Goal: Use online tool/utility: Utilize a website feature to perform a specific function

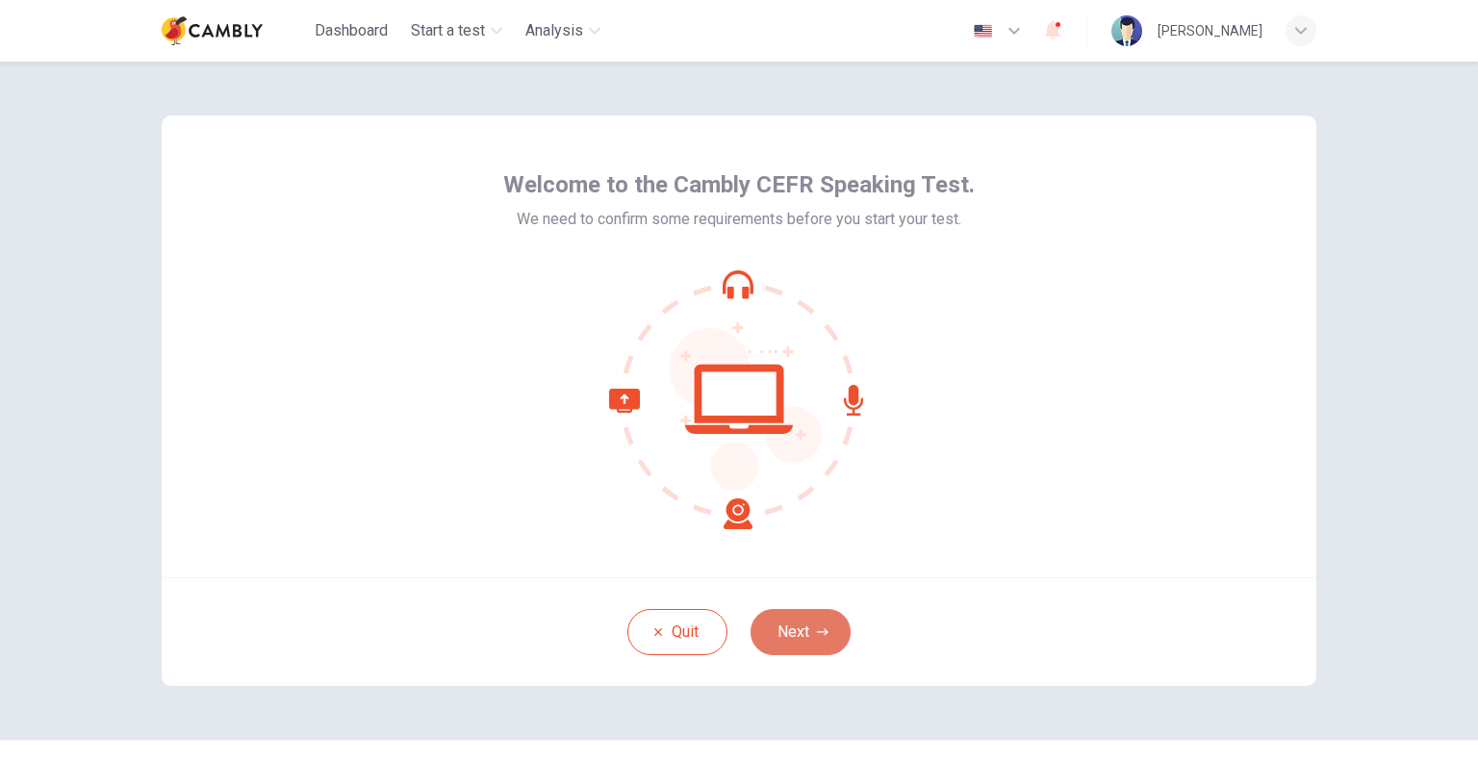
click at [800, 635] on button "Next" at bounding box center [800, 632] width 100 height 46
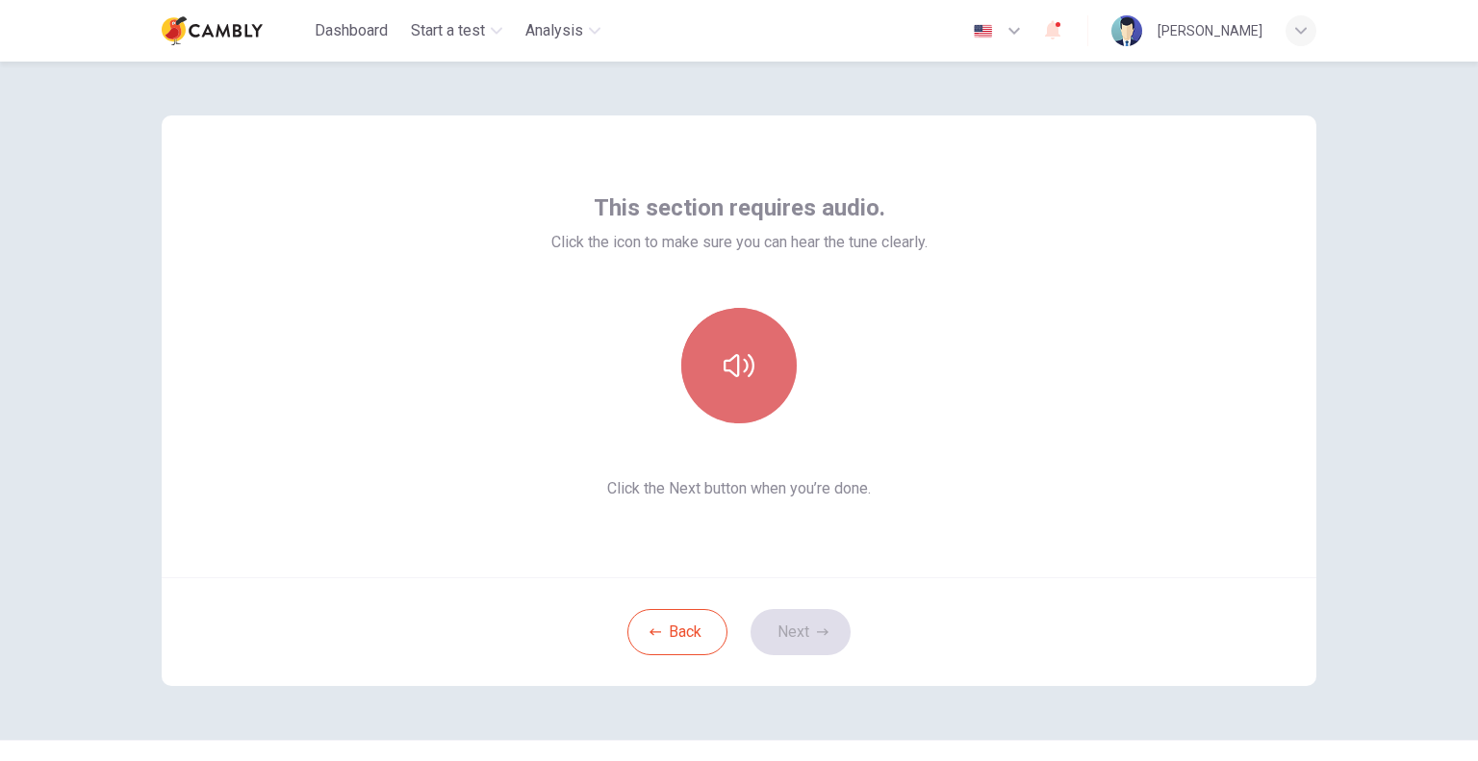
click at [737, 389] on button "button" at bounding box center [738, 365] width 115 height 115
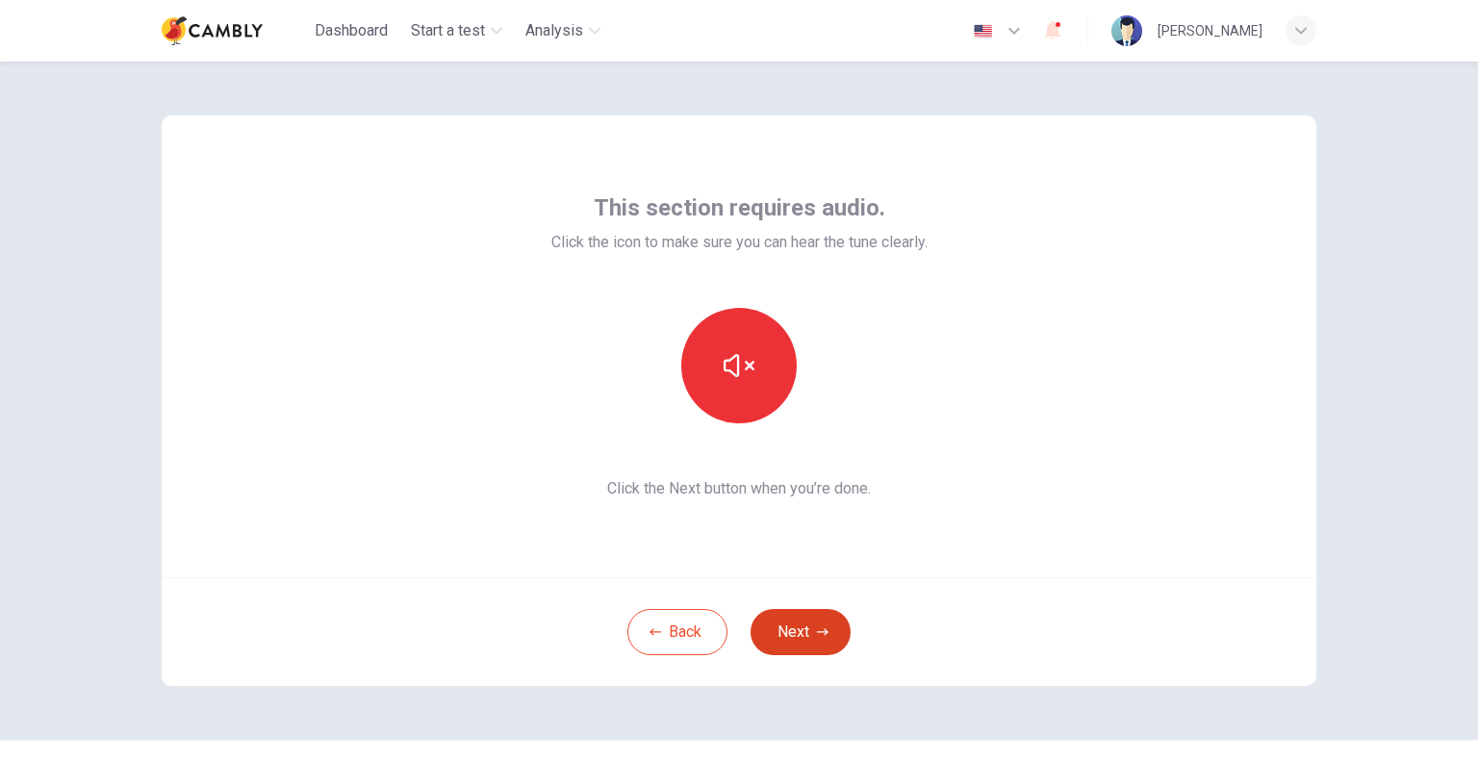
click at [806, 633] on button "Next" at bounding box center [800, 632] width 100 height 46
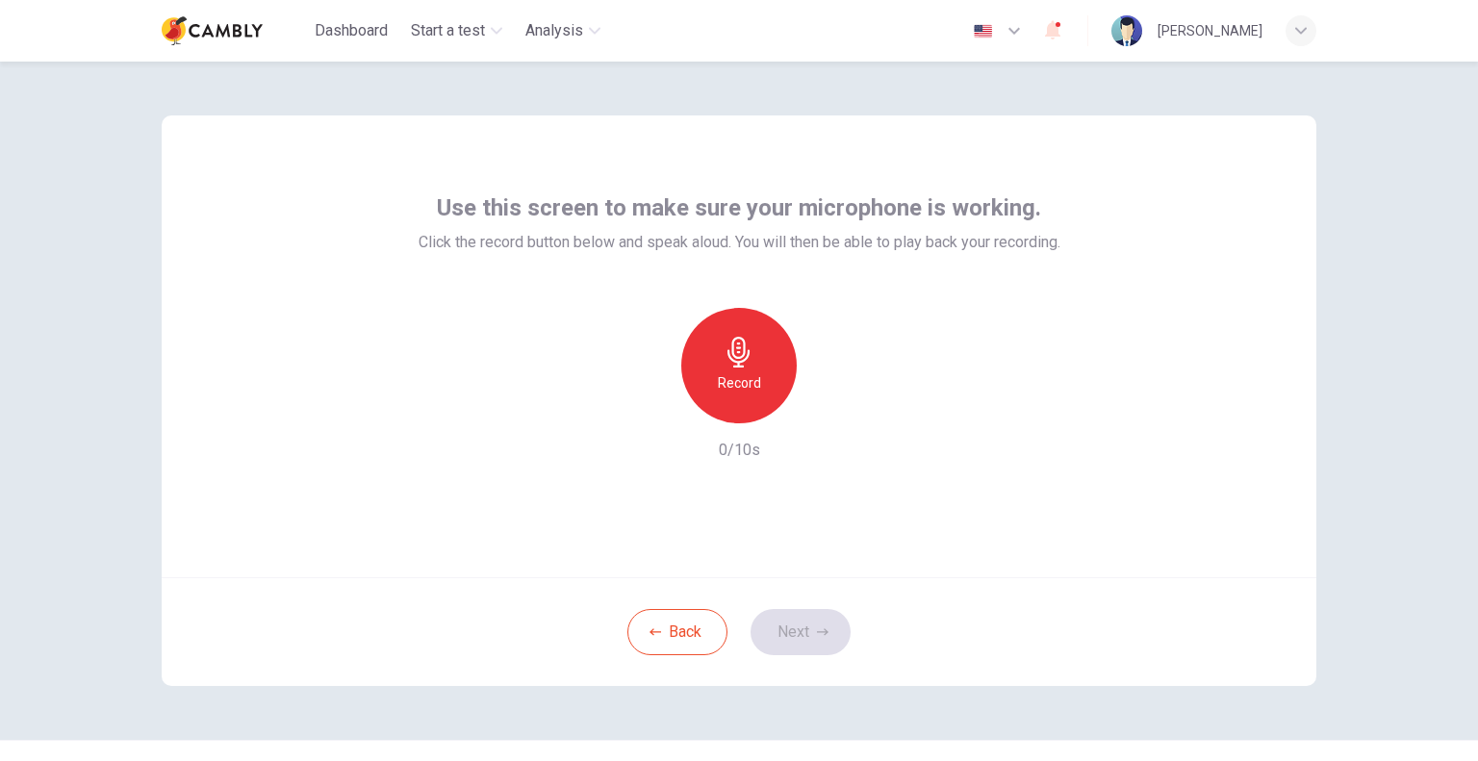
click at [741, 366] on icon "button" at bounding box center [738, 352] width 31 height 31
click at [829, 414] on icon "button" at bounding box center [827, 407] width 19 height 19
click at [645, 411] on icon "button" at bounding box center [651, 408] width 12 height 12
click at [758, 379] on div "Record" at bounding box center [738, 365] width 115 height 115
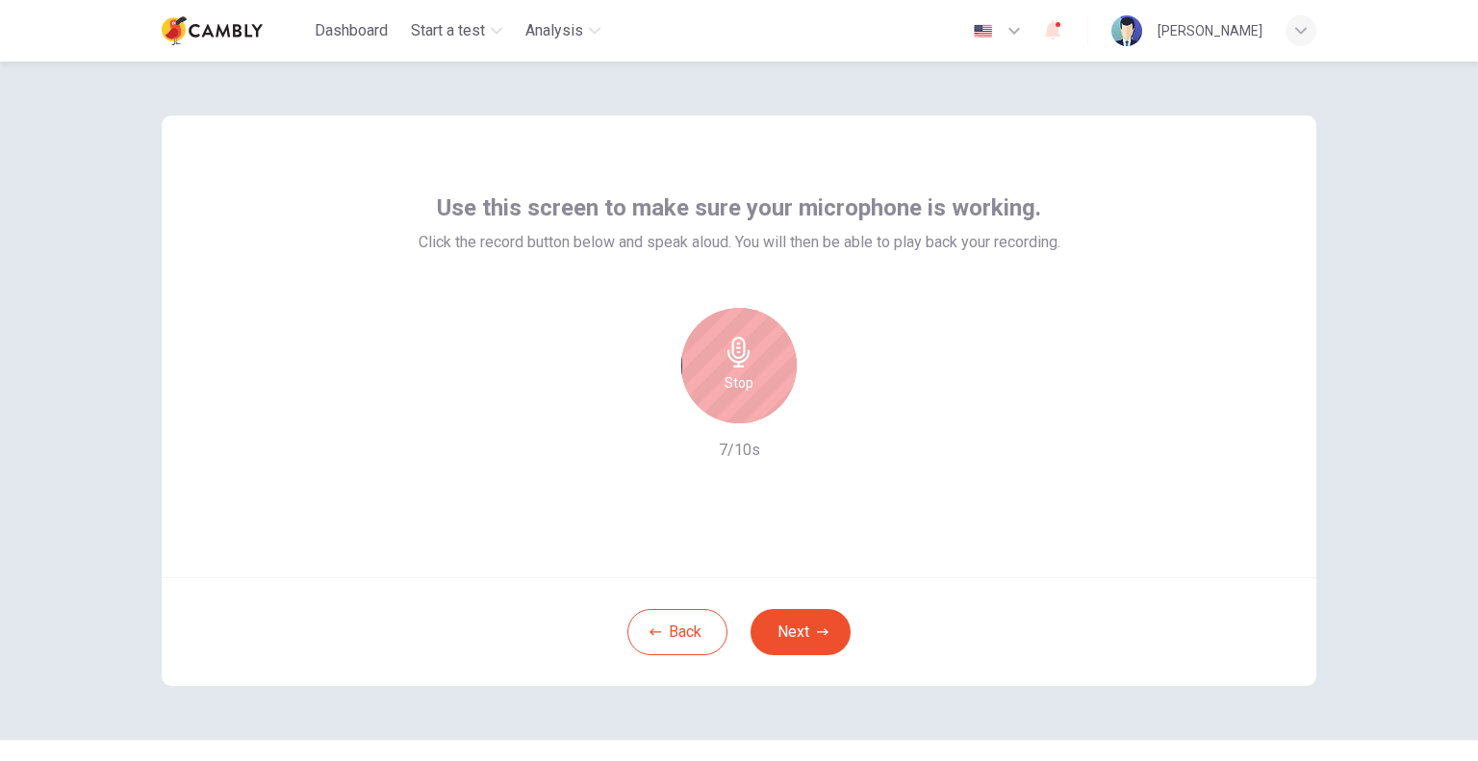
click at [901, 476] on div "Use this screen to make sure your microphone is working. Click the record butto…" at bounding box center [739, 346] width 1154 height 462
click at [646, 411] on icon "button" at bounding box center [650, 407] width 17 height 17
click at [739, 351] on icon "button" at bounding box center [738, 352] width 22 height 31
click at [824, 404] on icon "button" at bounding box center [828, 408] width 9 height 12
click at [1025, 23] on icon "button" at bounding box center [1013, 30] width 23 height 23
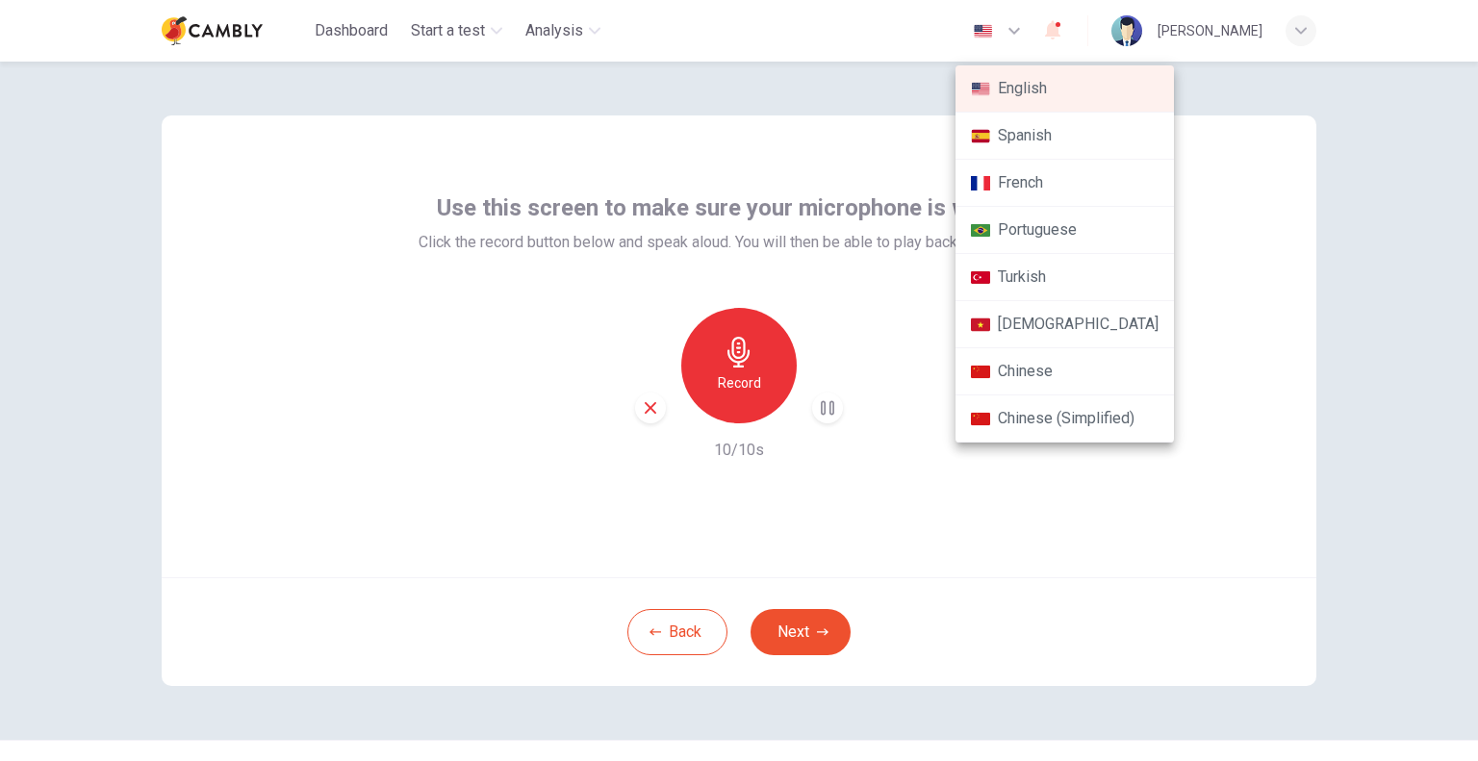
click at [1211, 233] on div at bounding box center [739, 380] width 1478 height 761
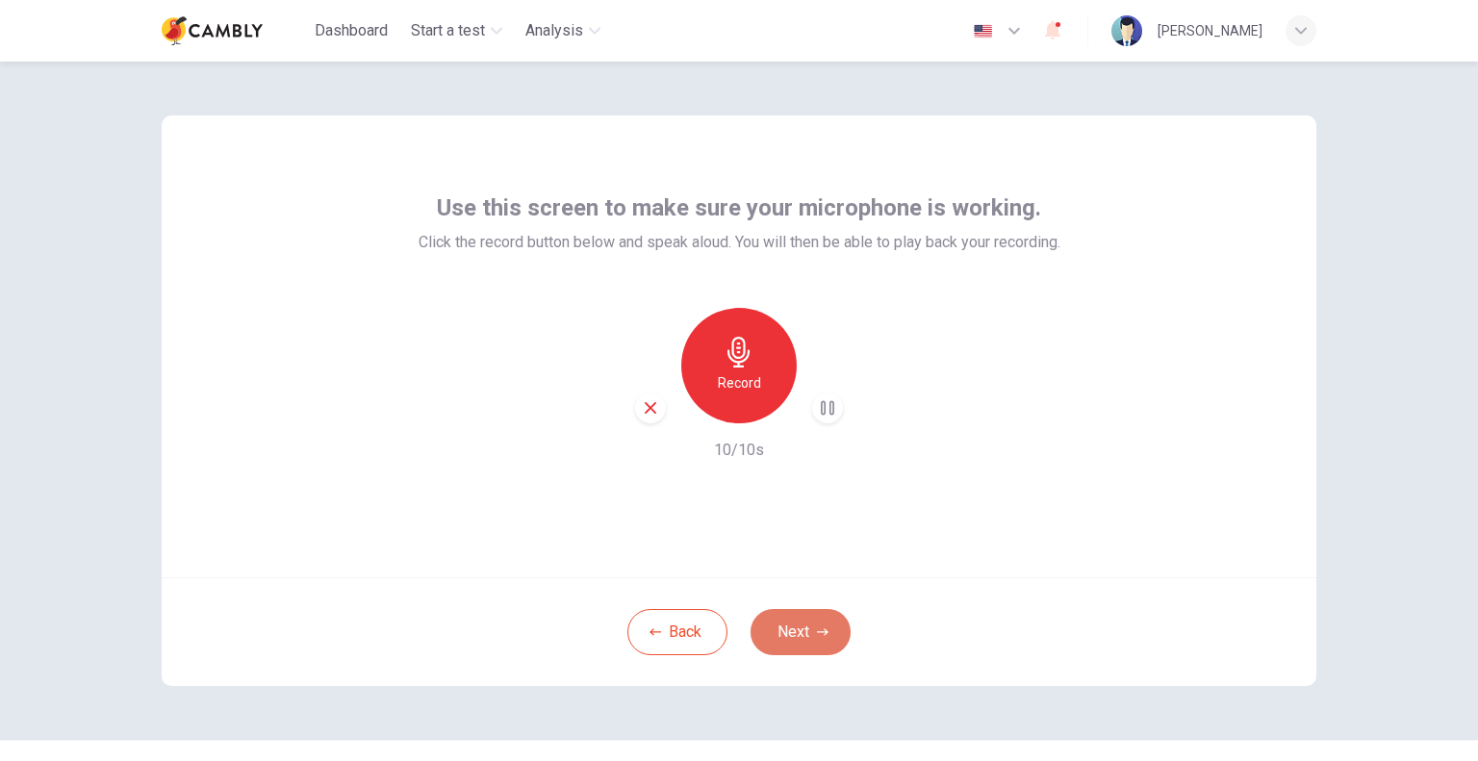
click at [798, 634] on button "Next" at bounding box center [800, 632] width 100 height 46
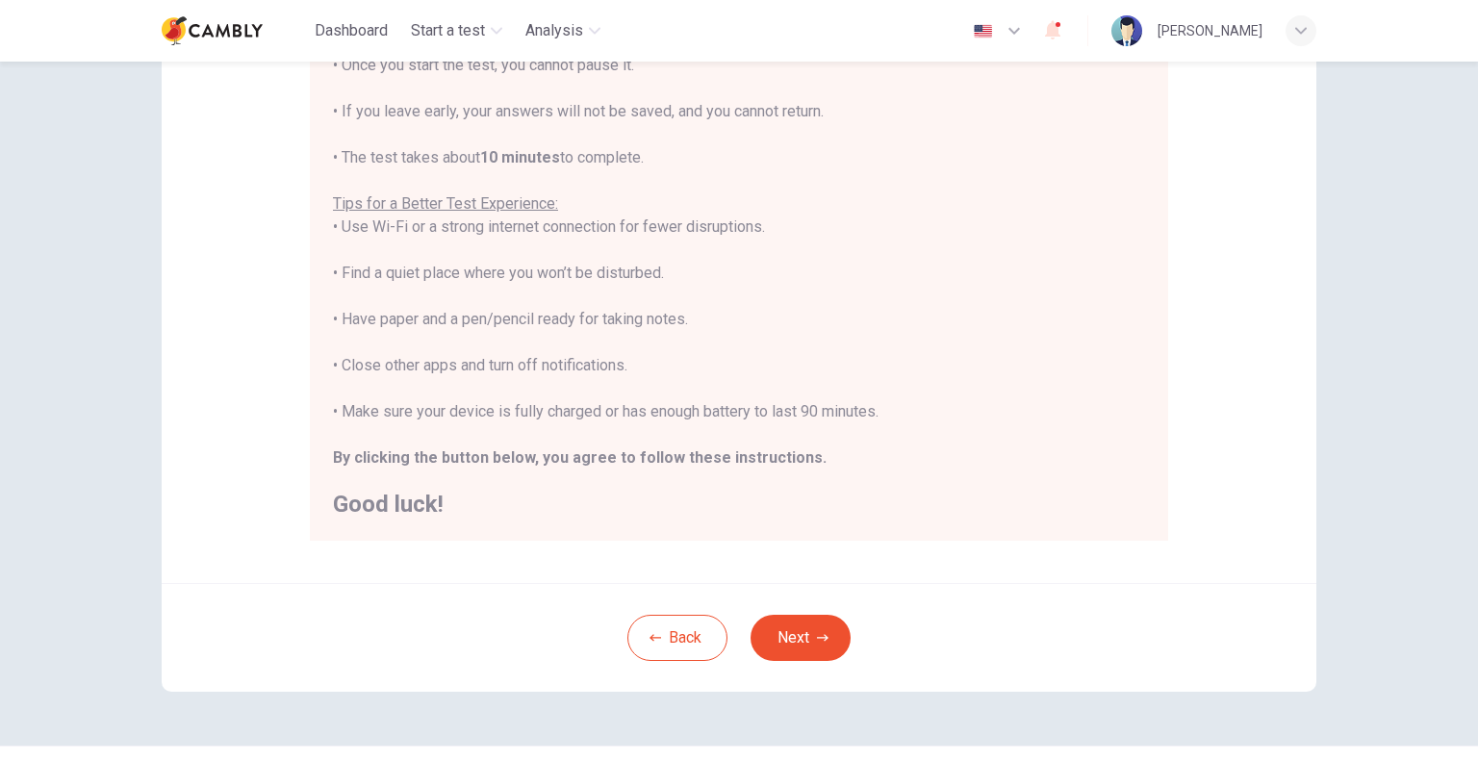
scroll to position [308, 0]
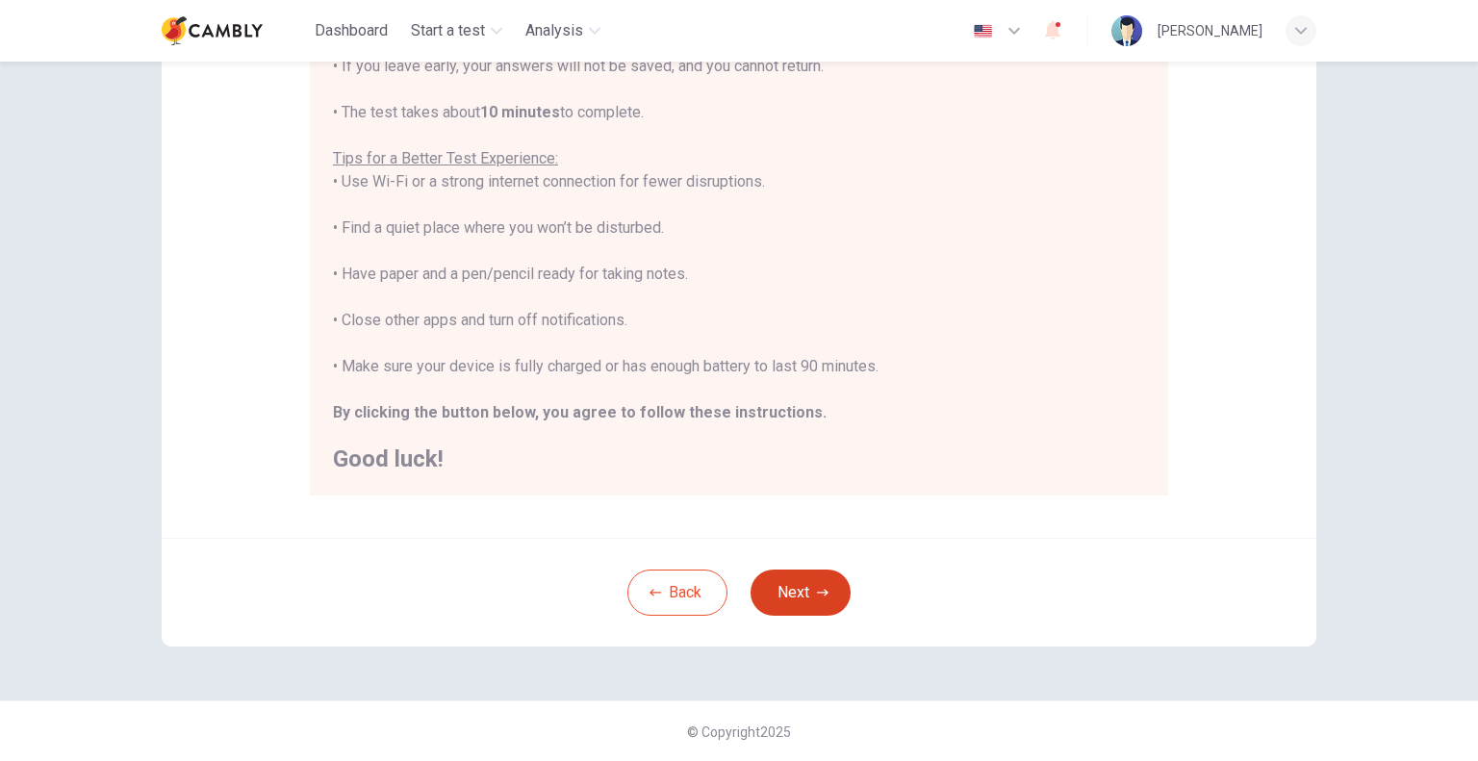
click at [821, 590] on icon "button" at bounding box center [823, 592] width 12 height 7
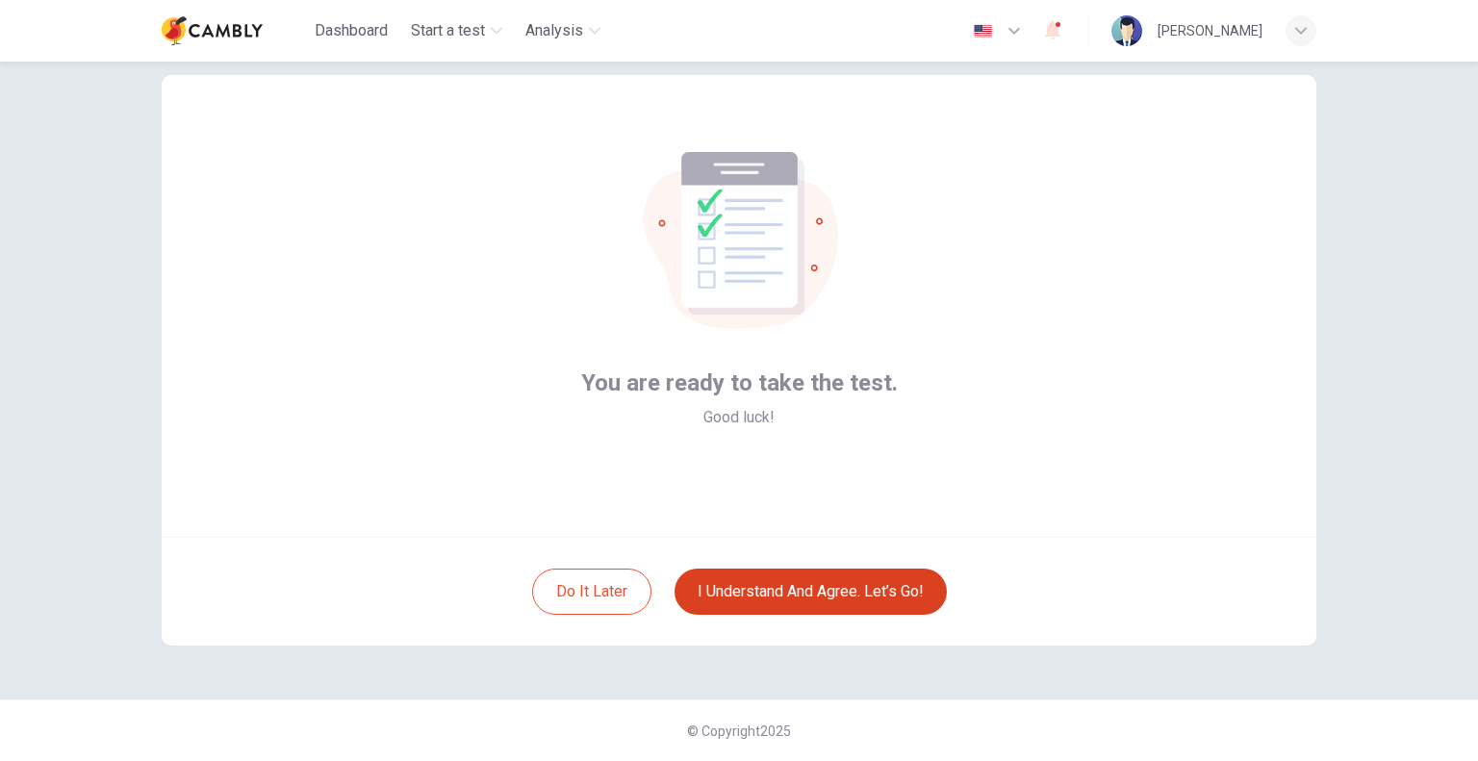
scroll to position [39, 0]
click at [843, 590] on button "I understand and agree. Let’s go!" at bounding box center [810, 592] width 272 height 46
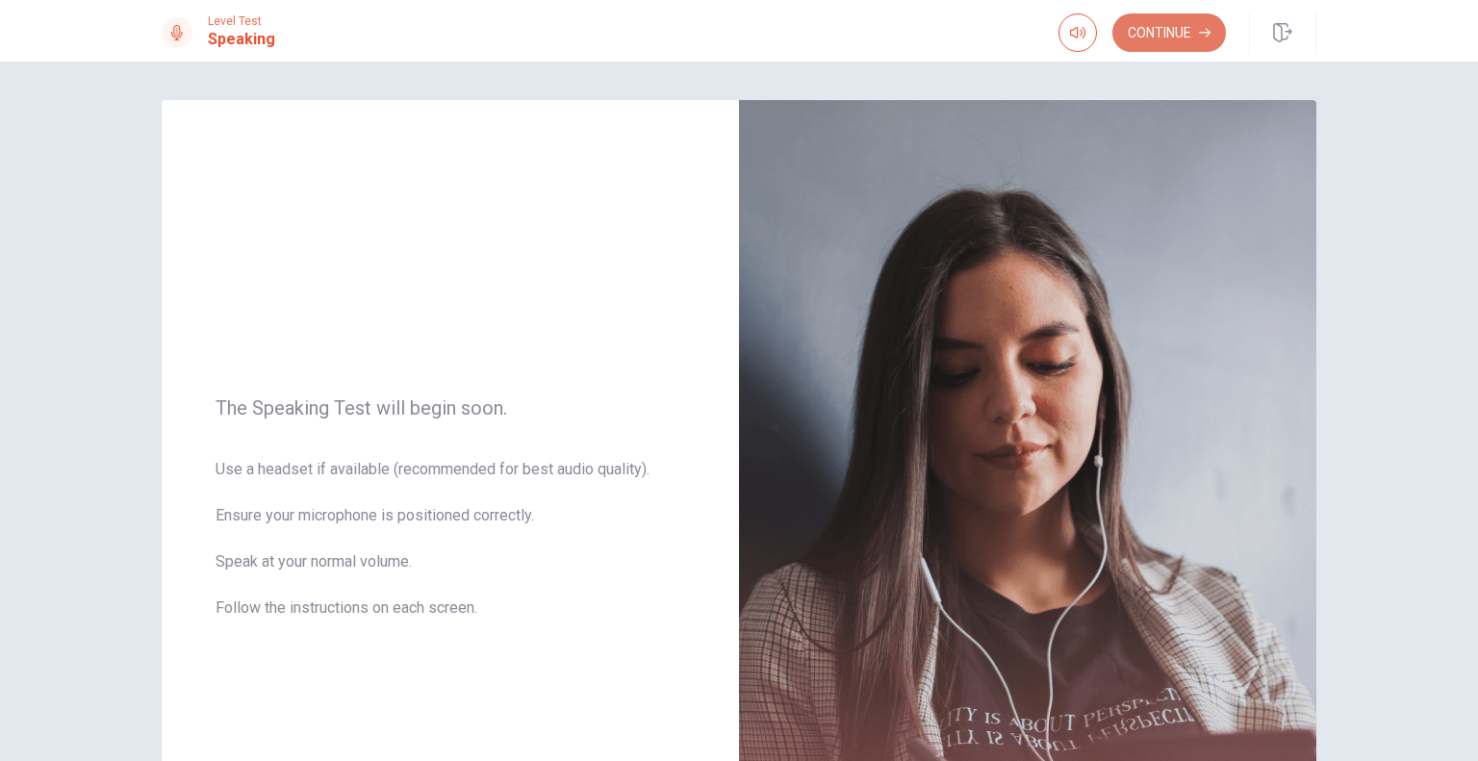
click at [1174, 45] on button "Continue" at bounding box center [1169, 32] width 114 height 38
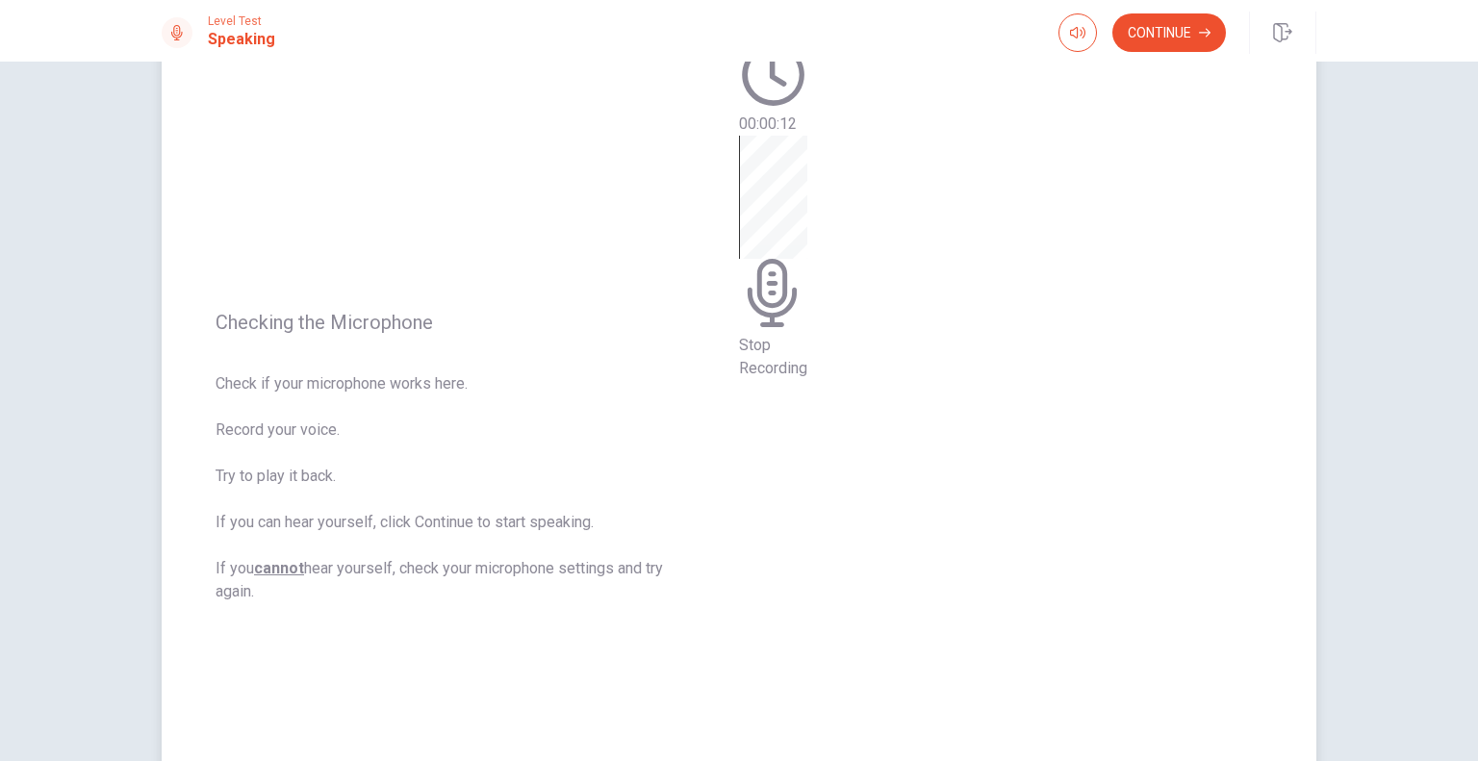
scroll to position [96, 0]
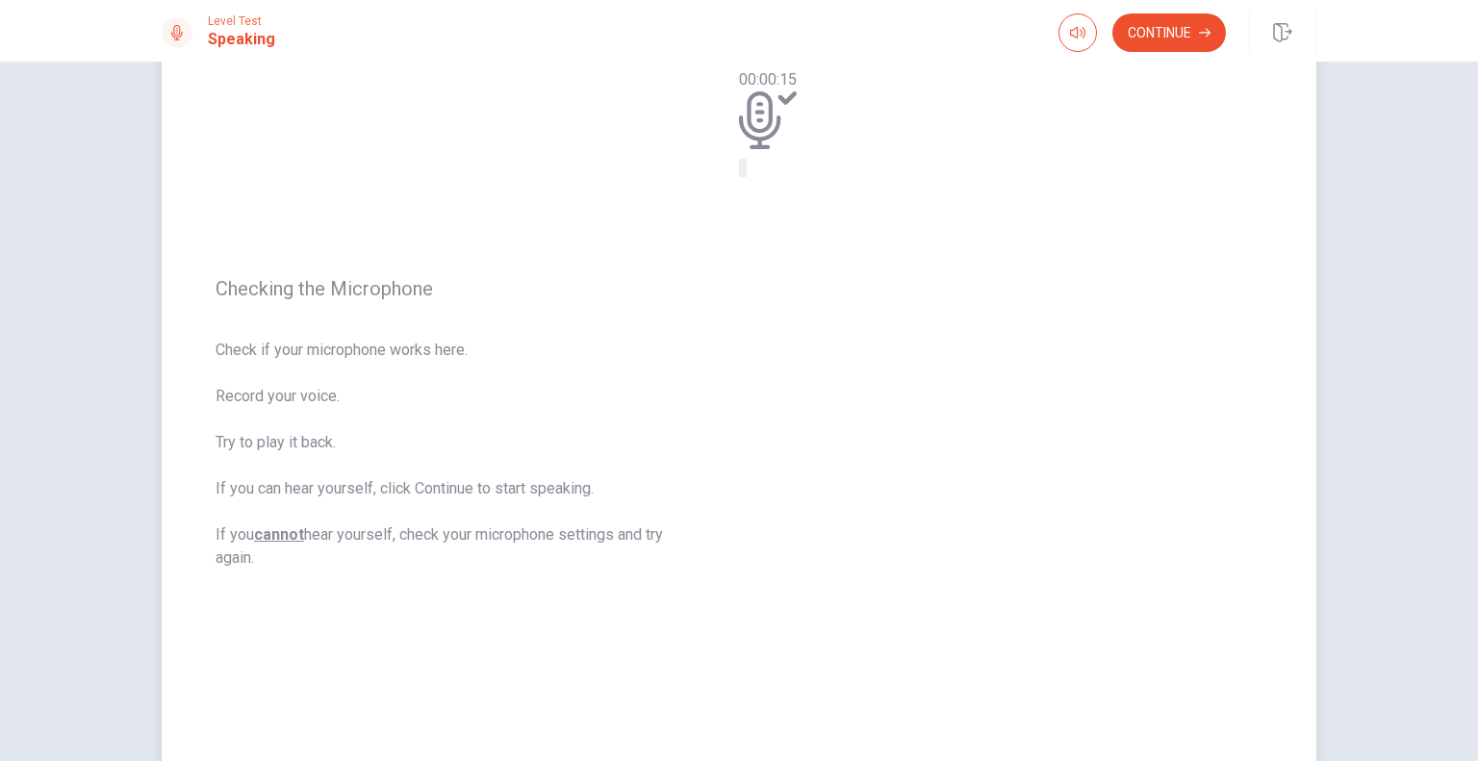
click at [746, 177] on button "Play Audio" at bounding box center [745, 168] width 4 height 18
click at [741, 172] on icon "Record Again" at bounding box center [741, 172] width 0 height 0
click at [807, 343] on span "Stop Recording" at bounding box center [773, 322] width 68 height 41
click at [764, 195] on icon "Record Again" at bounding box center [752, 183] width 23 height 23
click at [807, 343] on span "Stop Recording" at bounding box center [773, 322] width 68 height 41
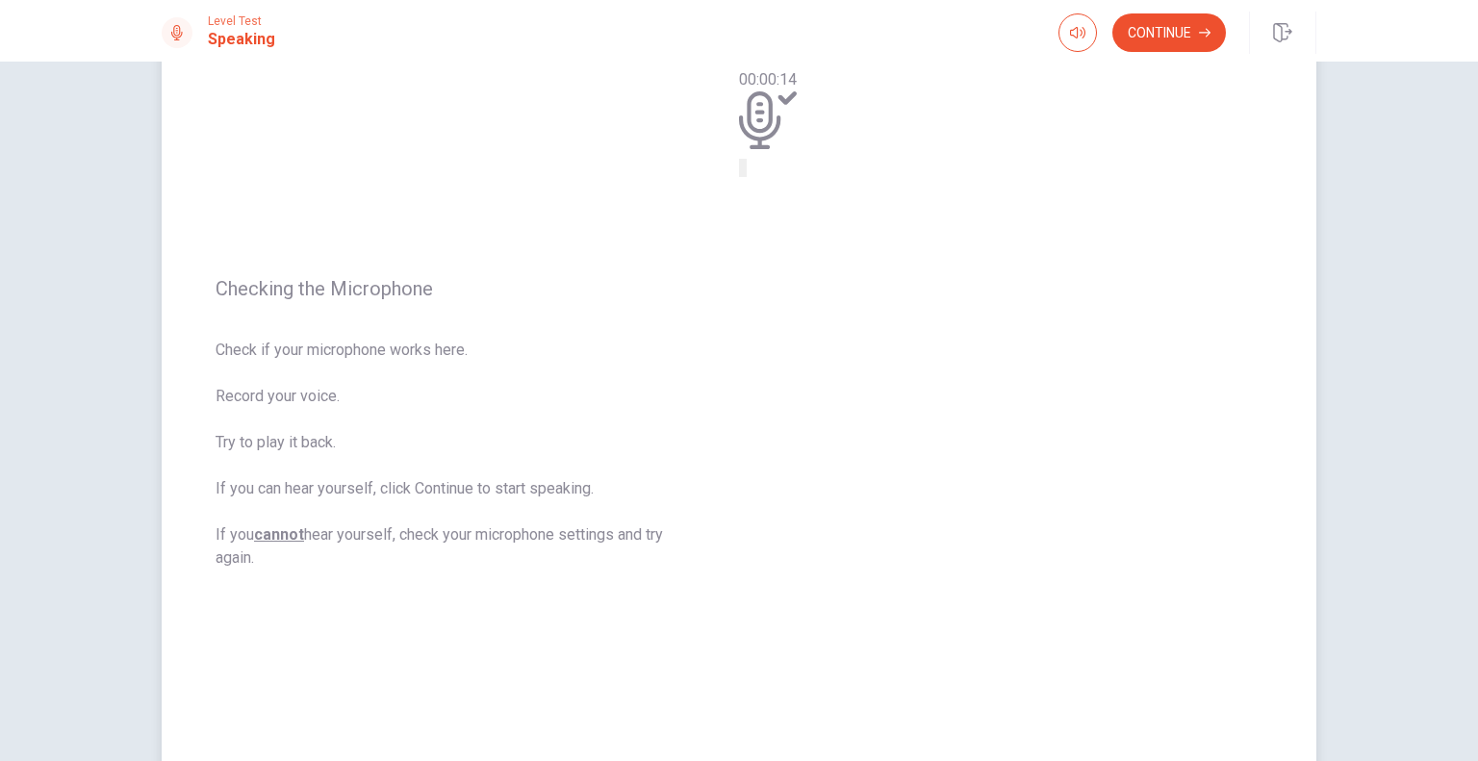
click at [743, 177] on button "Record Again" at bounding box center [741, 168] width 4 height 18
click at [746, 177] on button "Play Audio" at bounding box center [745, 168] width 4 height 18
click at [1160, 27] on button "Continue" at bounding box center [1169, 32] width 114 height 38
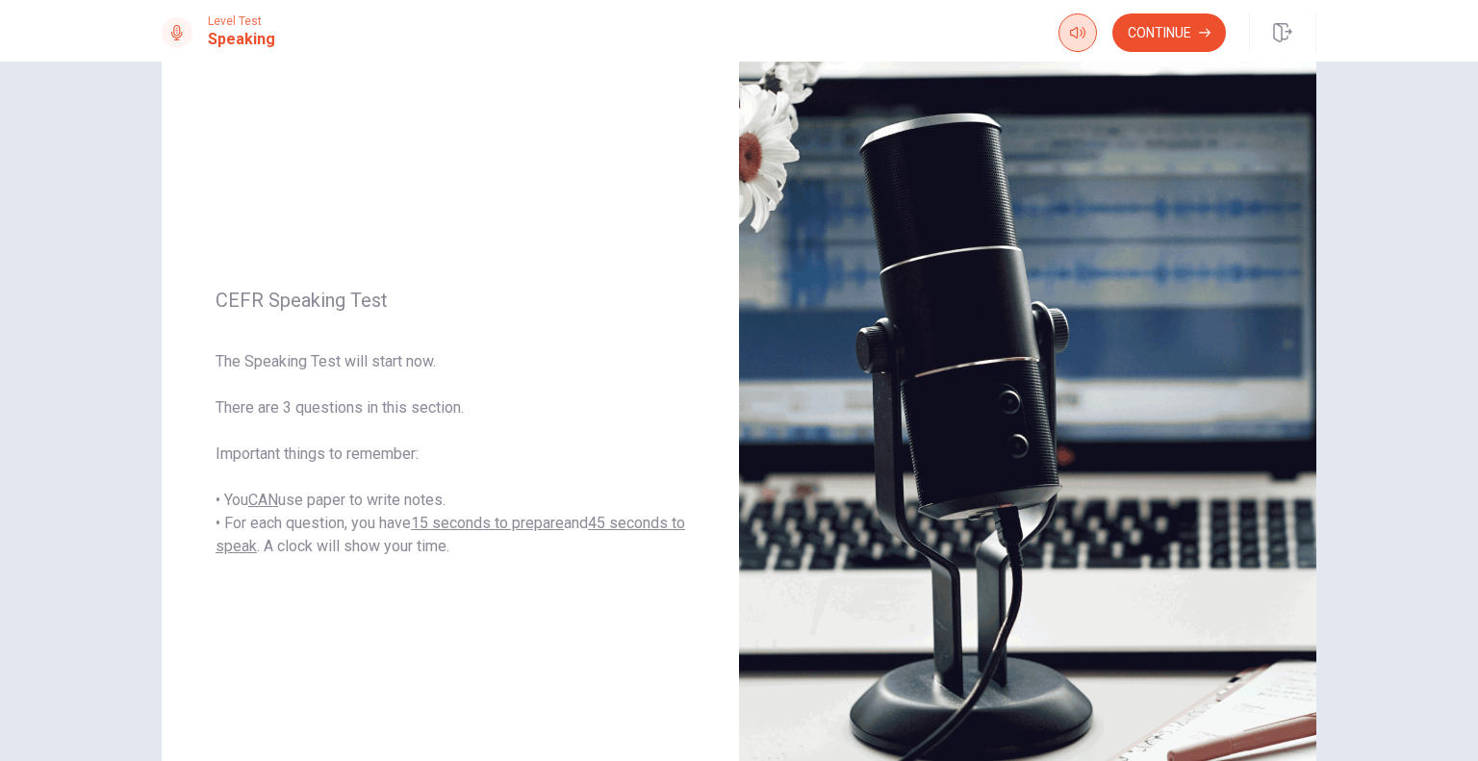
click at [1081, 39] on icon "button" at bounding box center [1077, 32] width 15 height 15
click at [1142, 26] on button "Continue" at bounding box center [1169, 32] width 114 height 38
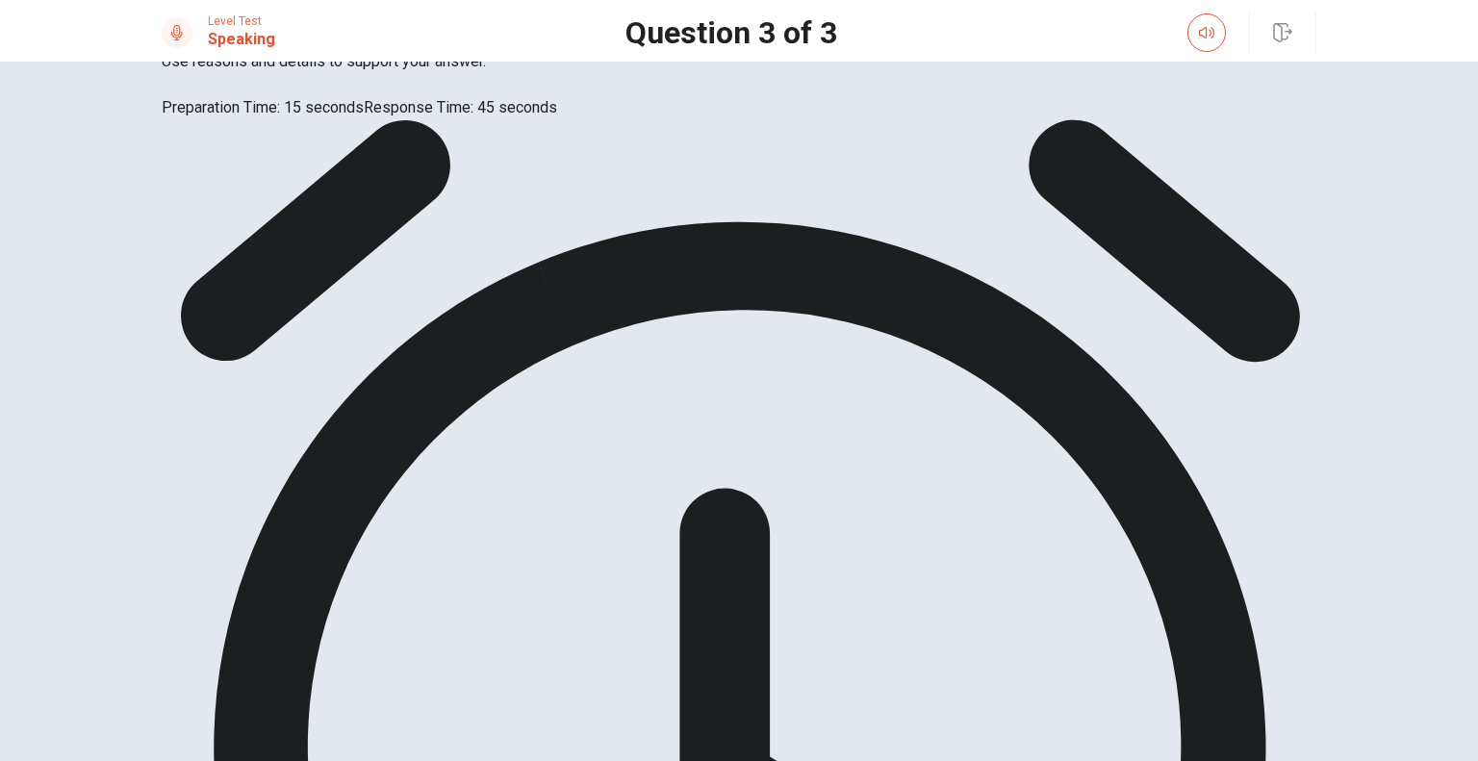
scroll to position [0, 0]
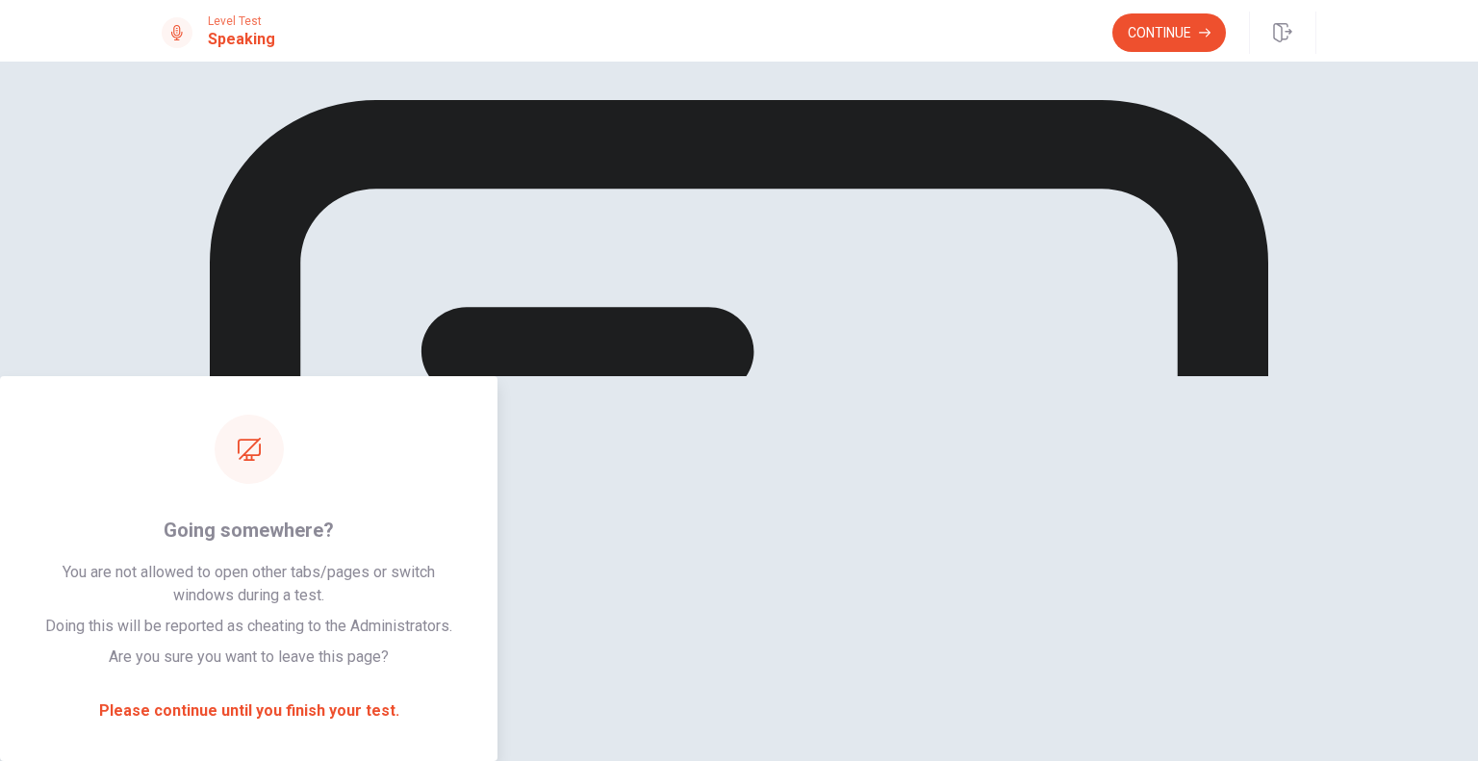
click at [1174, 25] on button "Continue" at bounding box center [1169, 32] width 114 height 38
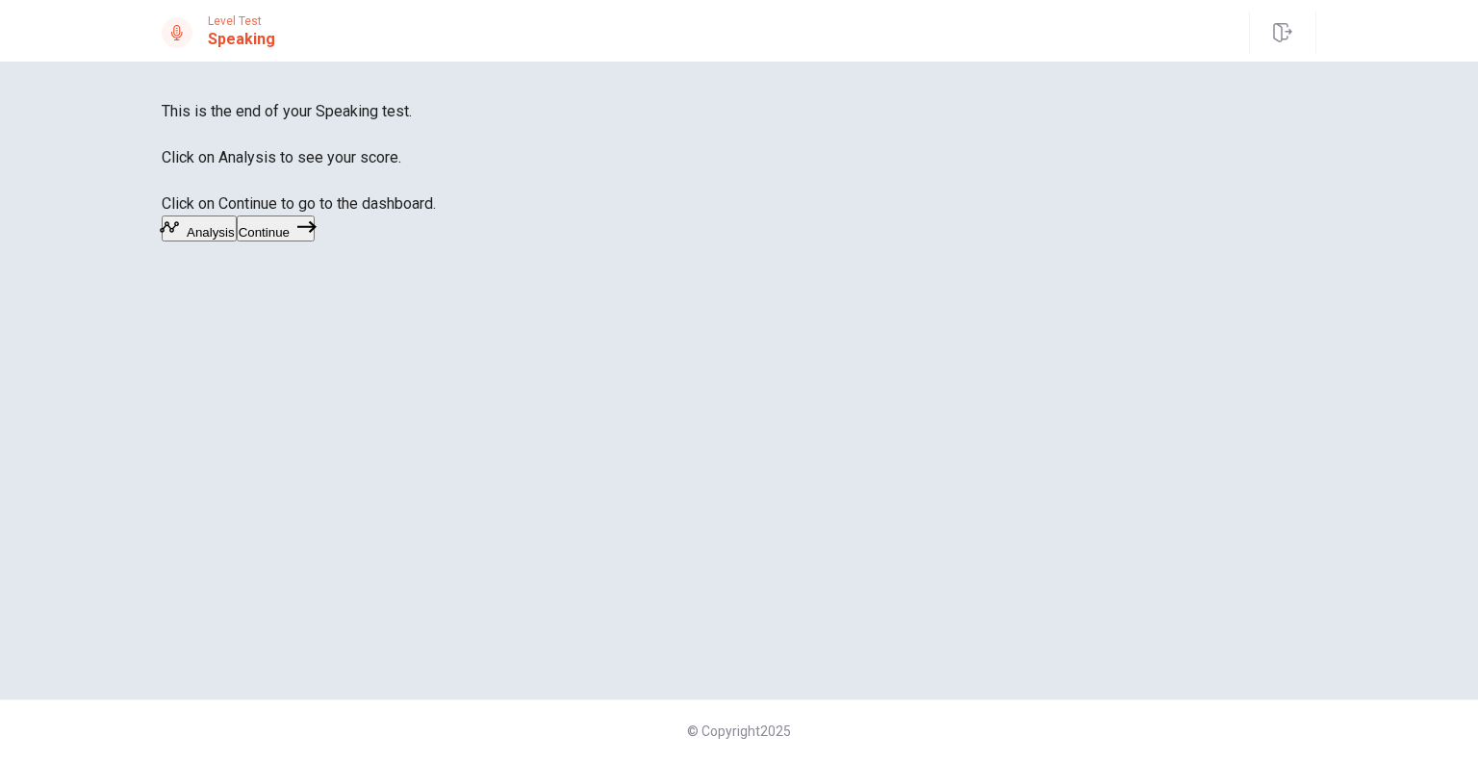
click at [237, 241] on button "Analysis" at bounding box center [199, 228] width 75 height 26
